Goal: Transaction & Acquisition: Purchase product/service

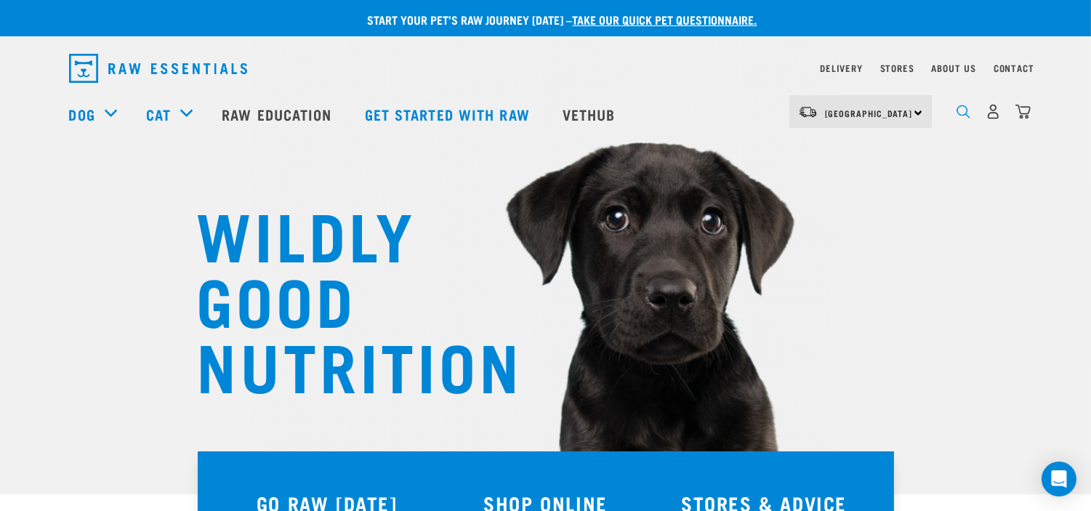
click at [965, 116] on img "dropdown navigation" at bounding box center [964, 112] width 14 height 14
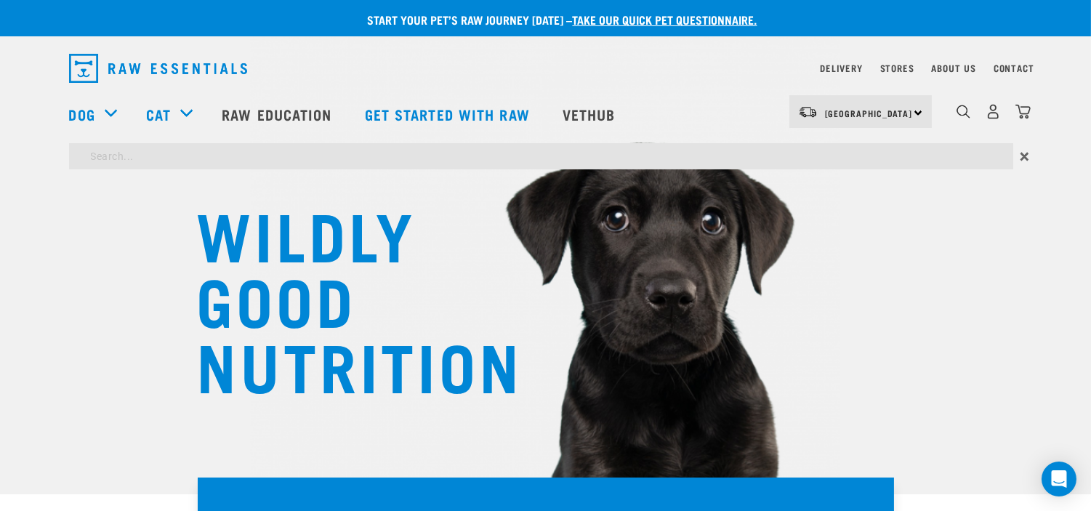
click at [382, 162] on input "search" at bounding box center [541, 156] width 945 height 26
type input "wing"
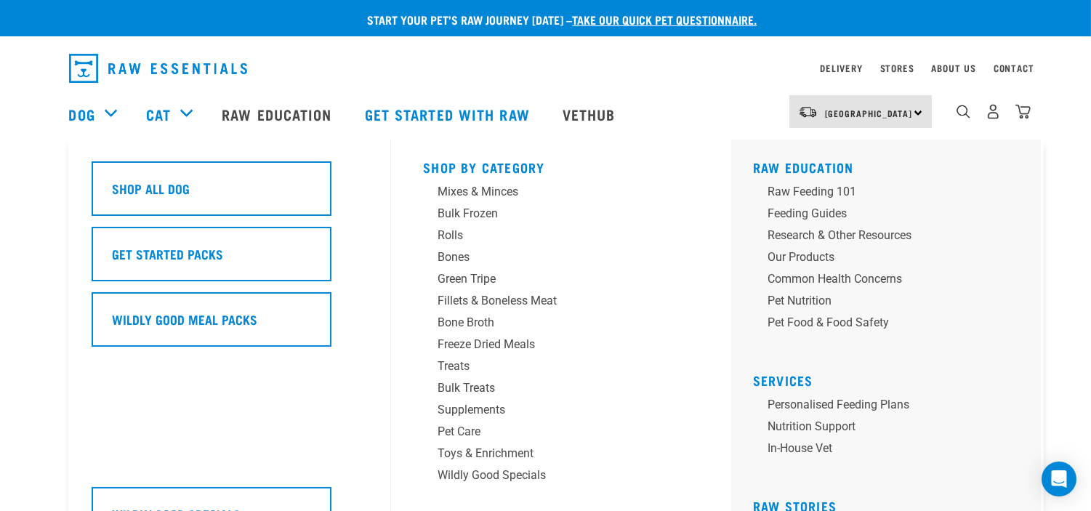
click at [92, 98] on div "Dog" at bounding box center [100, 114] width 63 height 58
click at [86, 100] on div "Dog" at bounding box center [100, 114] width 63 height 58
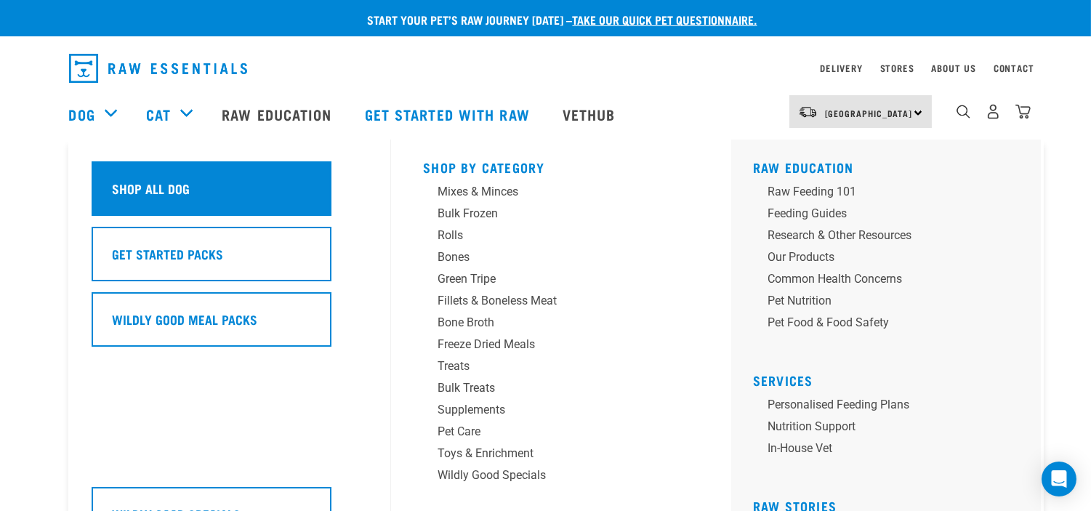
click at [140, 183] on h5 "Shop All Dog" at bounding box center [152, 188] width 78 height 19
click at [289, 192] on div "Shop All Dog" at bounding box center [212, 188] width 240 height 55
